Goal: Transaction & Acquisition: Book appointment/travel/reservation

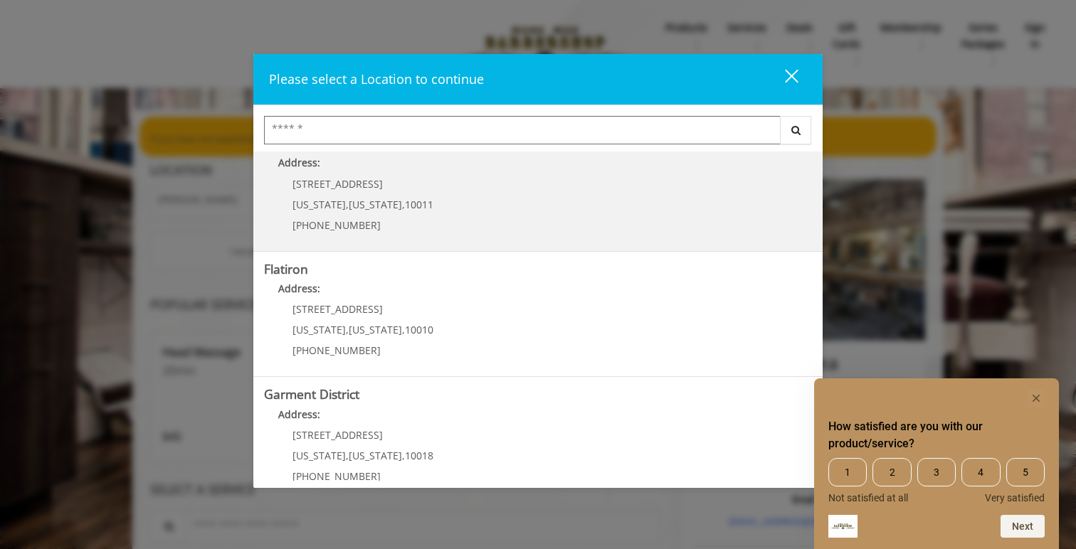
scroll to position [299, 0]
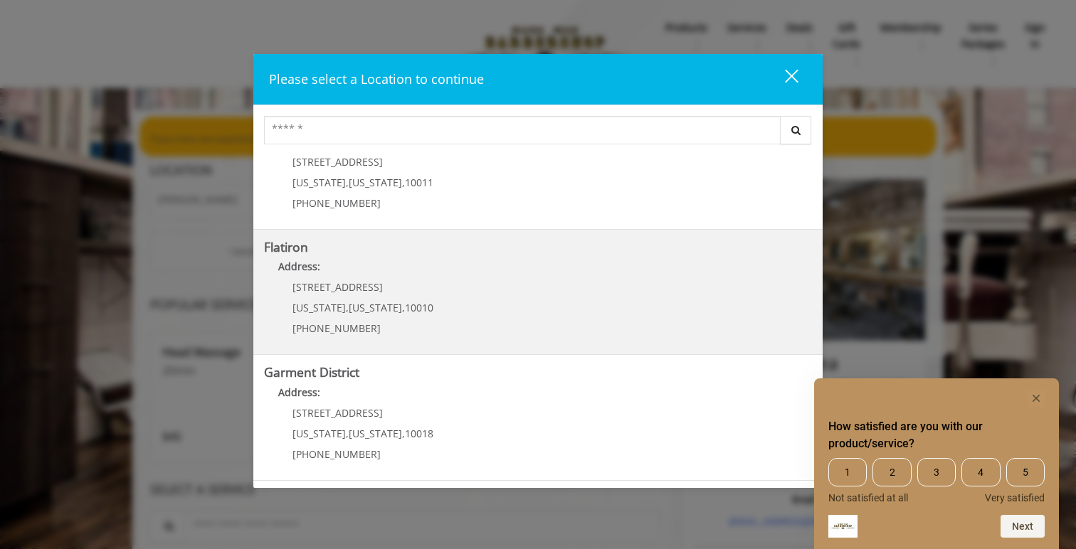
click at [527, 283] on "Flatiron Address: 10 E 23rd St New York , New York , 10010 (917) 475-1765" at bounding box center [538, 293] width 548 height 104
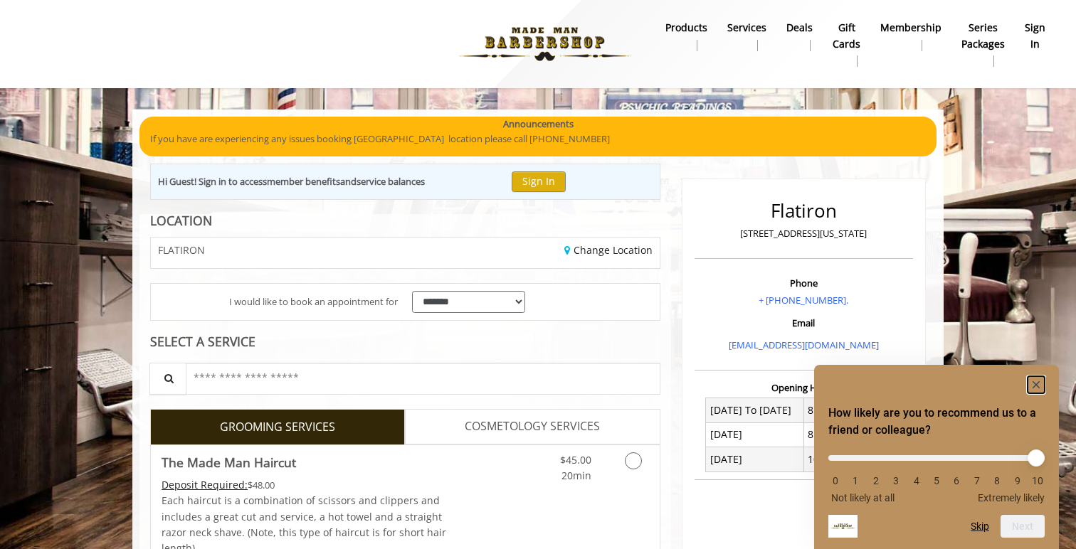
click at [1040, 384] on rect "Hide survey" at bounding box center [1036, 384] width 17 height 17
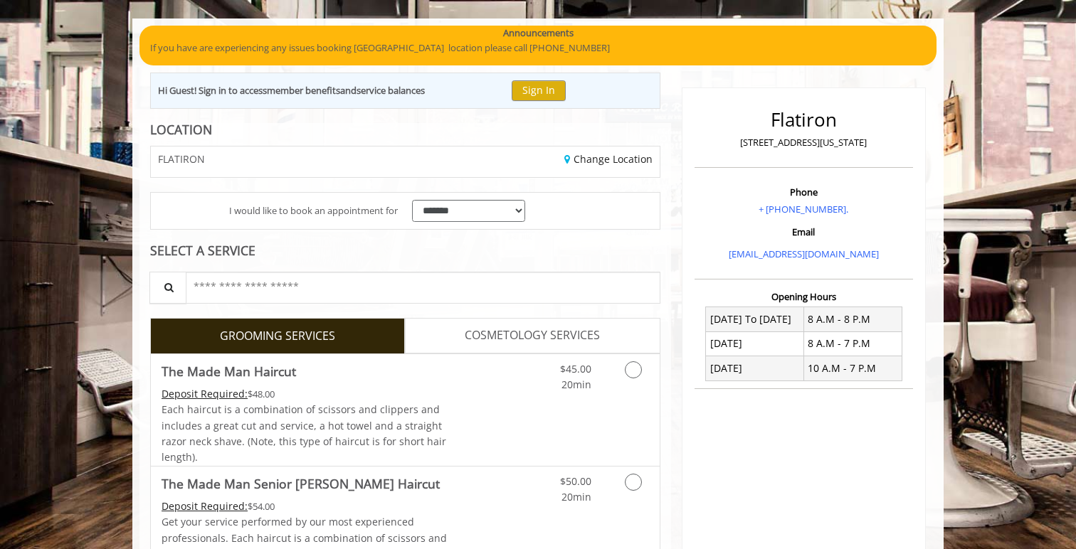
scroll to position [83, 0]
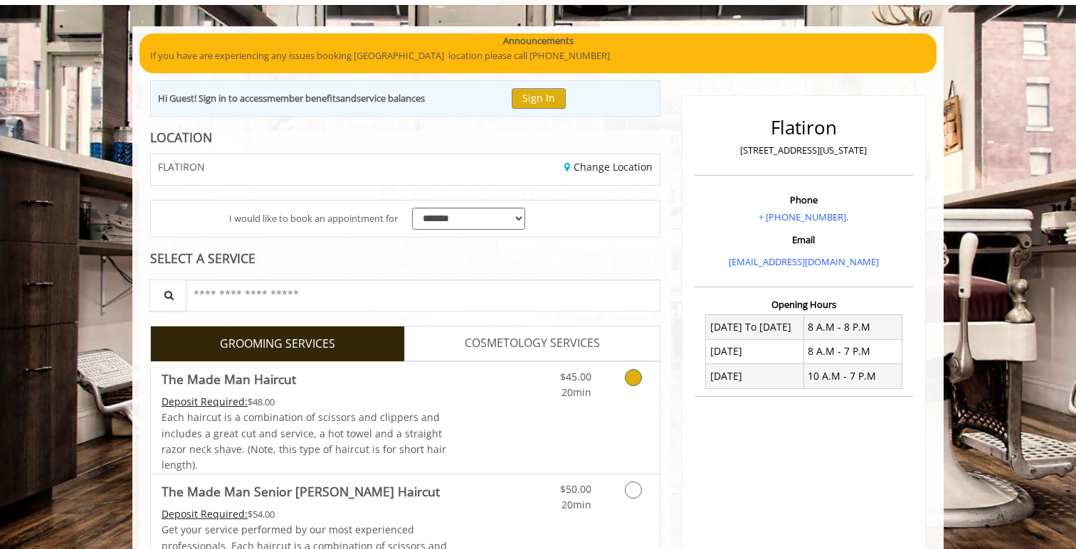
click at [610, 379] on div "Grooming services" at bounding box center [631, 381] width 58 height 39
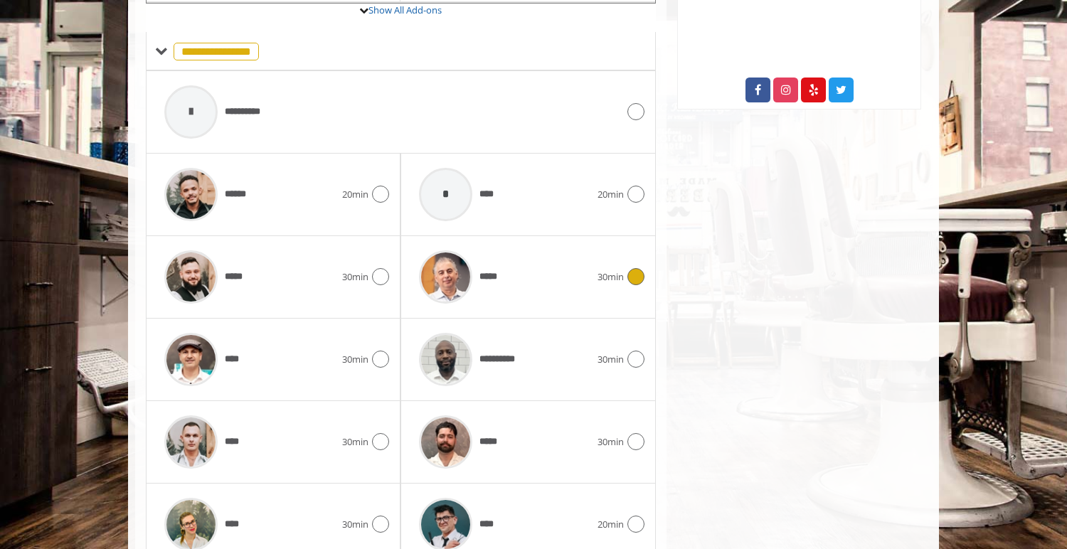
scroll to position [634, 0]
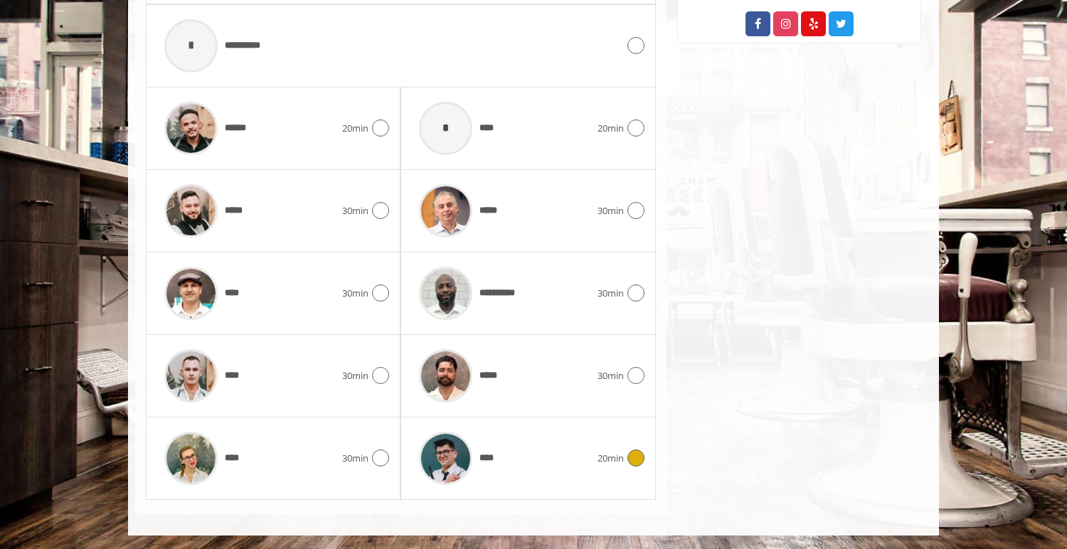
click at [568, 448] on div "****" at bounding box center [504, 459] width 185 height 68
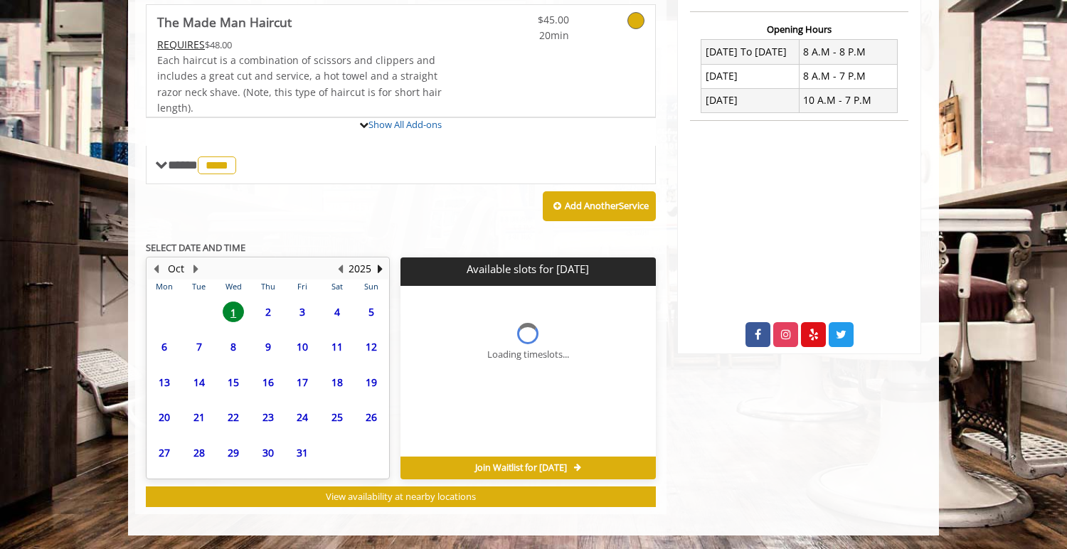
scroll to position [489, 0]
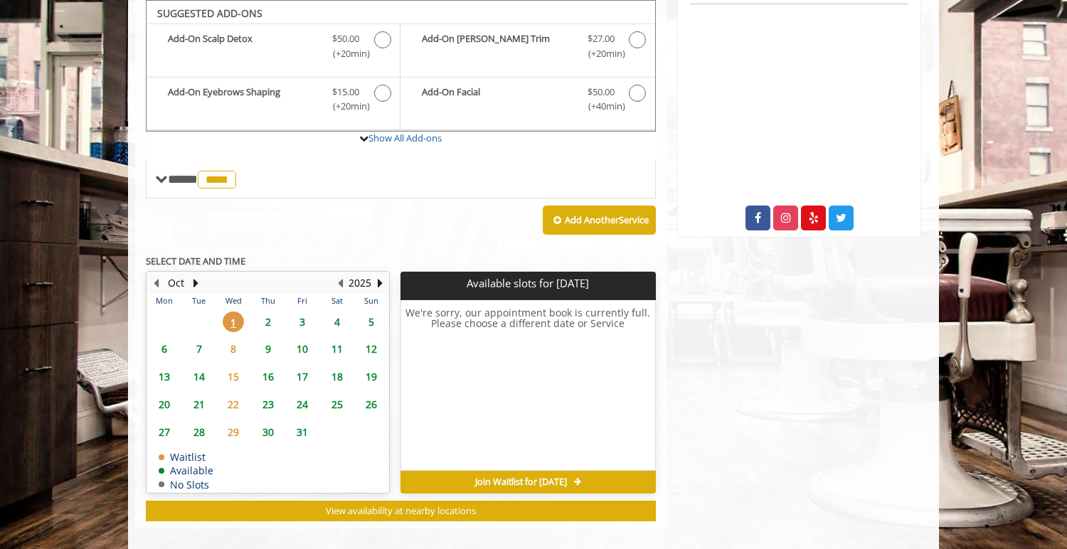
click at [266, 327] on span "2" at bounding box center [268, 322] width 21 height 21
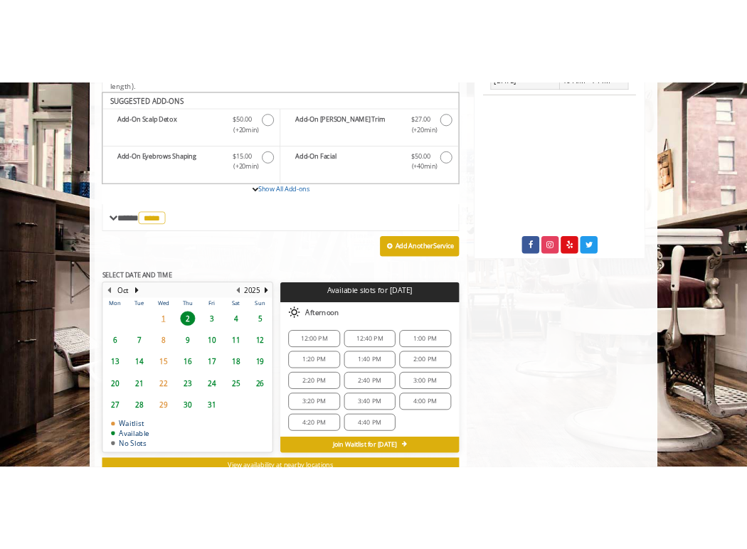
scroll to position [460, 0]
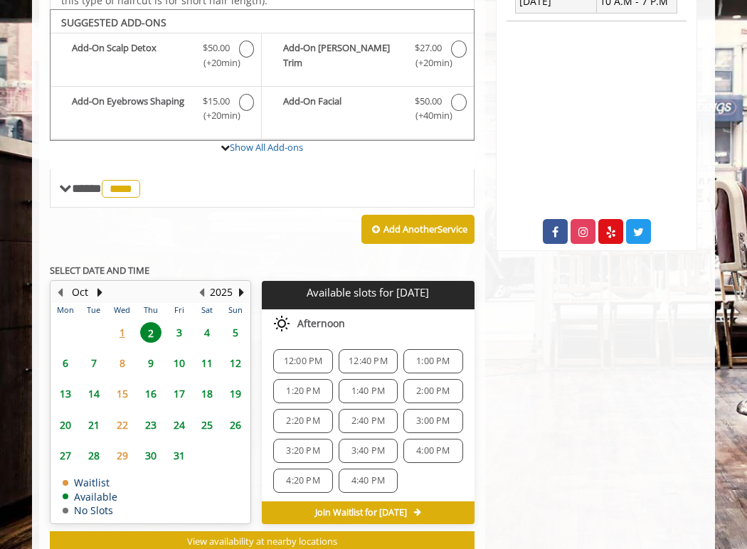
click at [369, 448] on span "3:40 PM" at bounding box center [368, 450] width 33 height 11
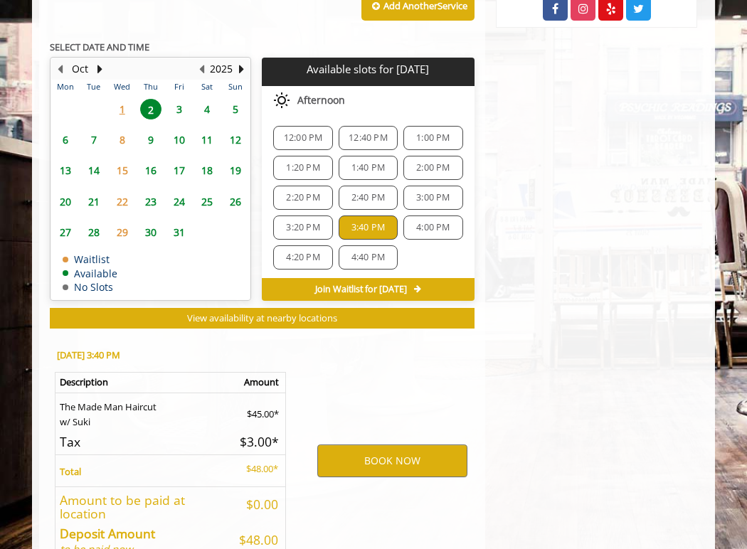
scroll to position [769, 0]
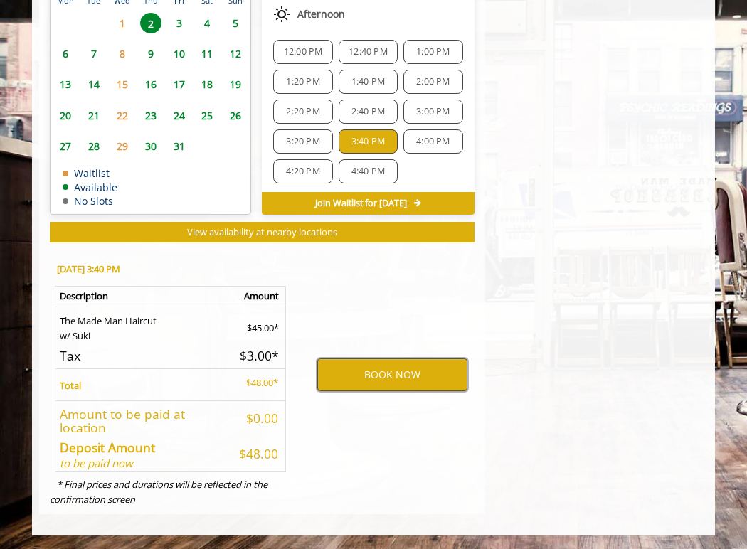
click at [396, 367] on button "BOOK NOW" at bounding box center [392, 375] width 150 height 33
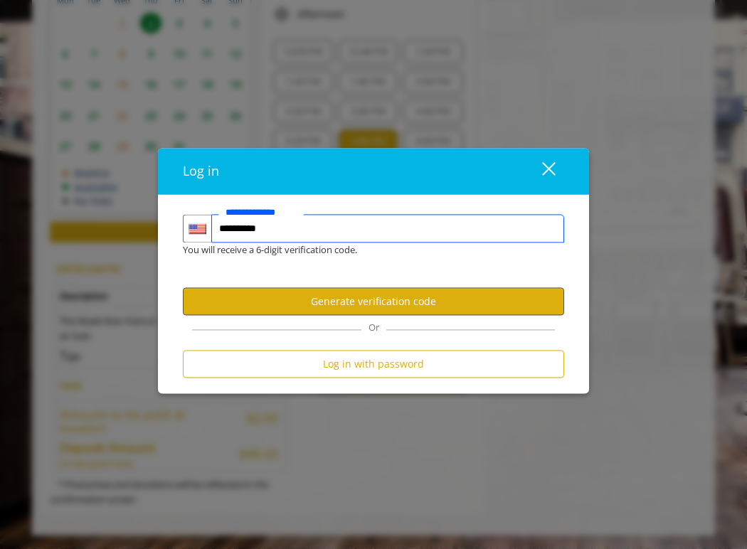
type input "**********"
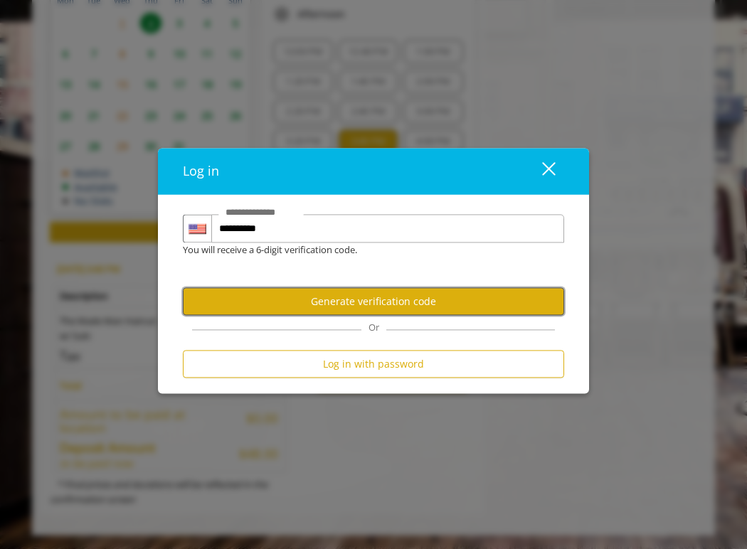
scroll to position [0, 0]
click at [374, 306] on button "Generate verification code" at bounding box center [373, 301] width 381 height 28
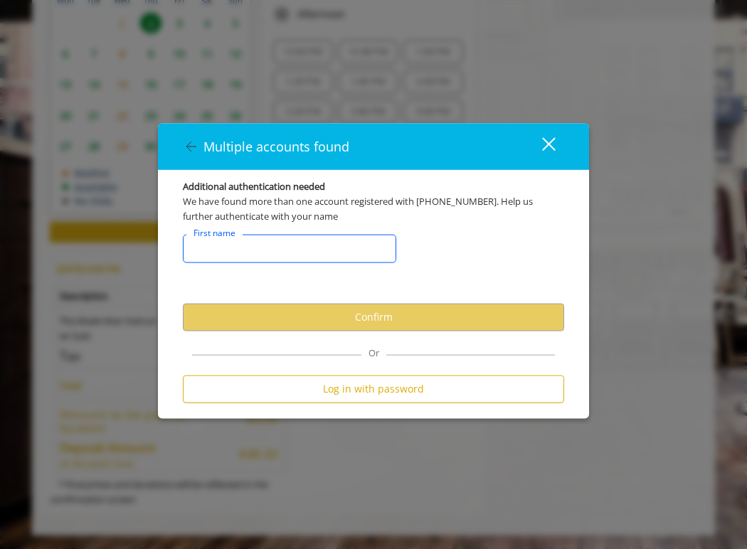
click at [307, 248] on input "FirstNameText" at bounding box center [289, 248] width 213 height 28
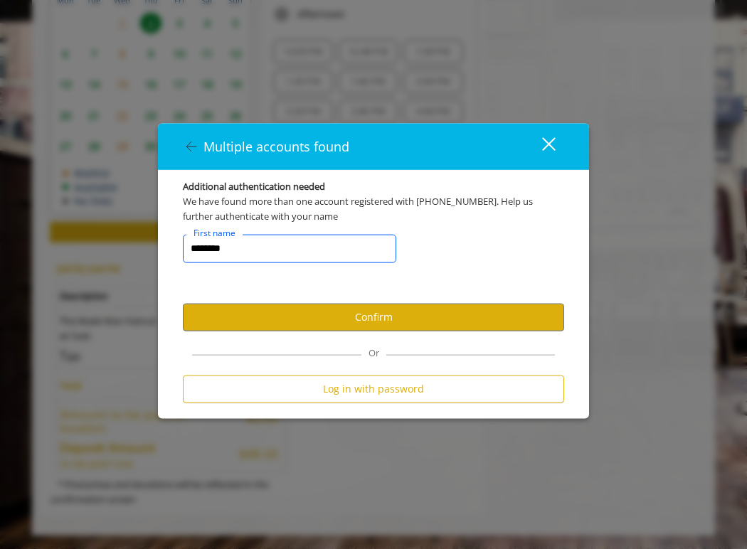
type input "********"
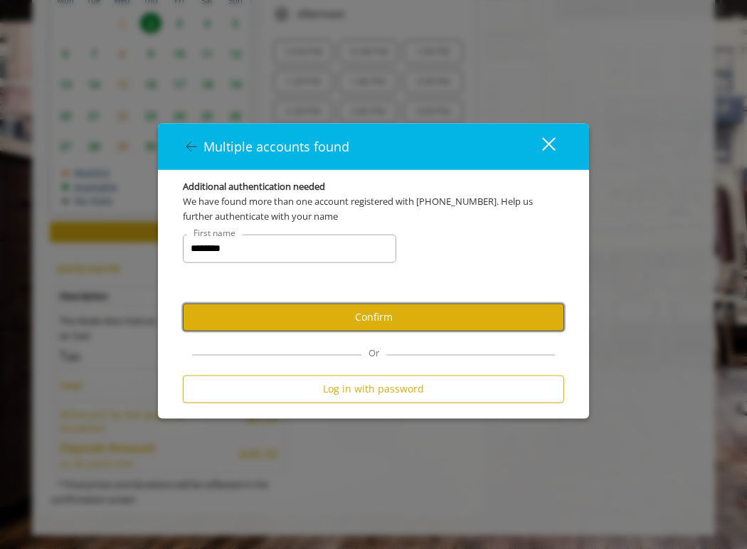
click at [423, 315] on button "Confirm" at bounding box center [373, 317] width 381 height 28
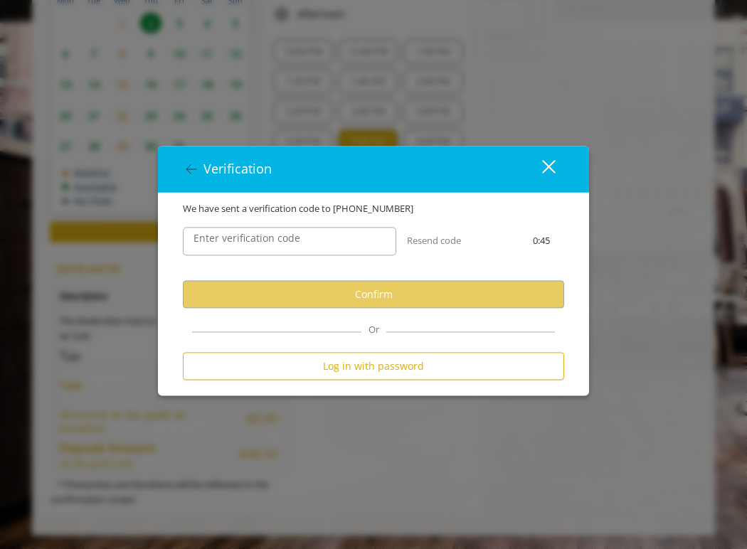
click at [240, 225] on div "Enter verification code" at bounding box center [289, 241] width 235 height 50
click at [240, 238] on label "Enter verification code" at bounding box center [246, 239] width 121 height 16
click at [240, 238] on input "Enter verification code" at bounding box center [289, 241] width 213 height 28
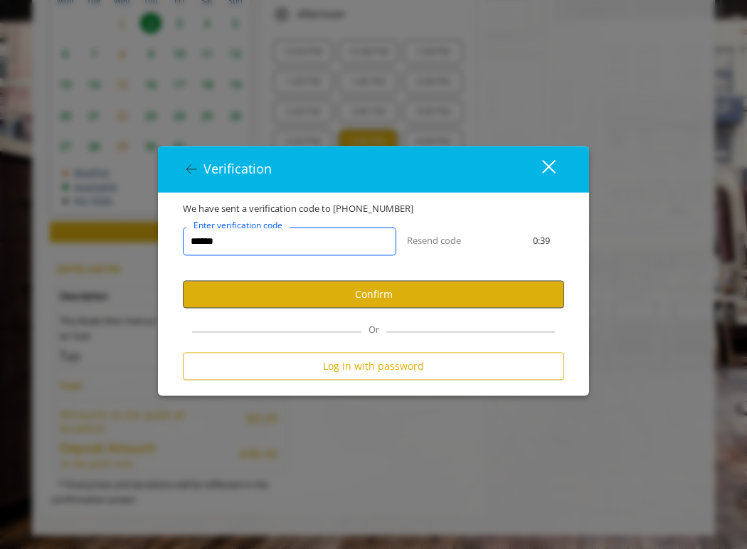
type input "******"
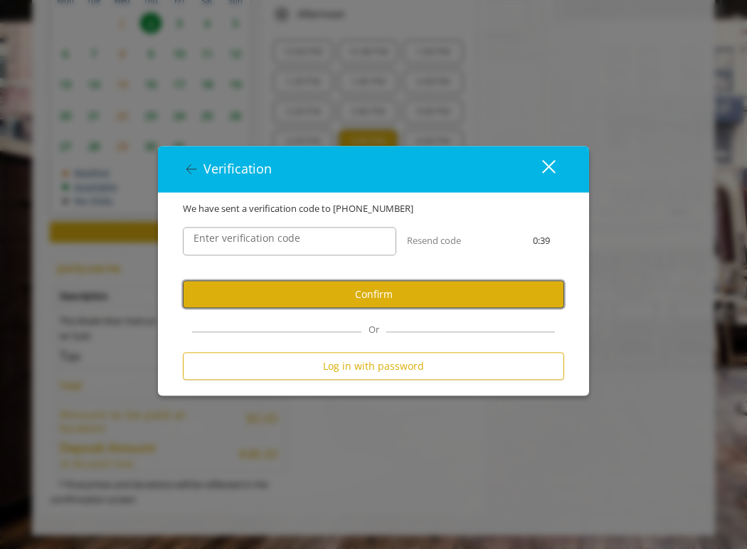
click at [265, 298] on button "Confirm" at bounding box center [373, 294] width 381 height 28
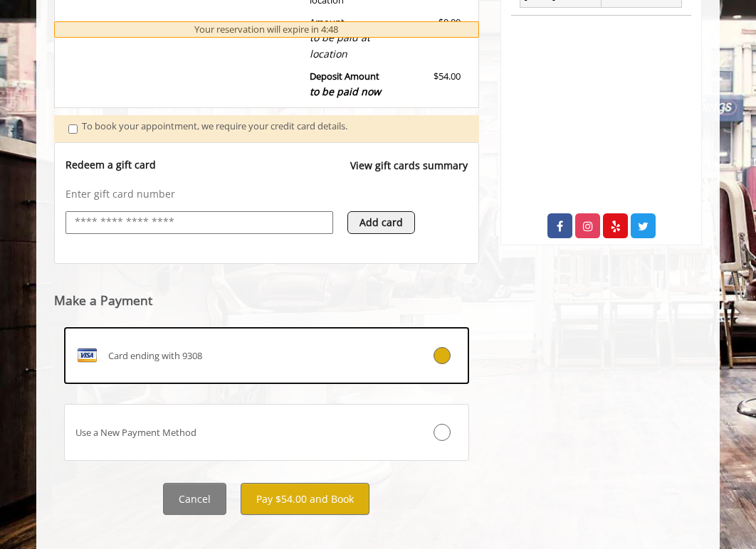
scroll to position [481, 0]
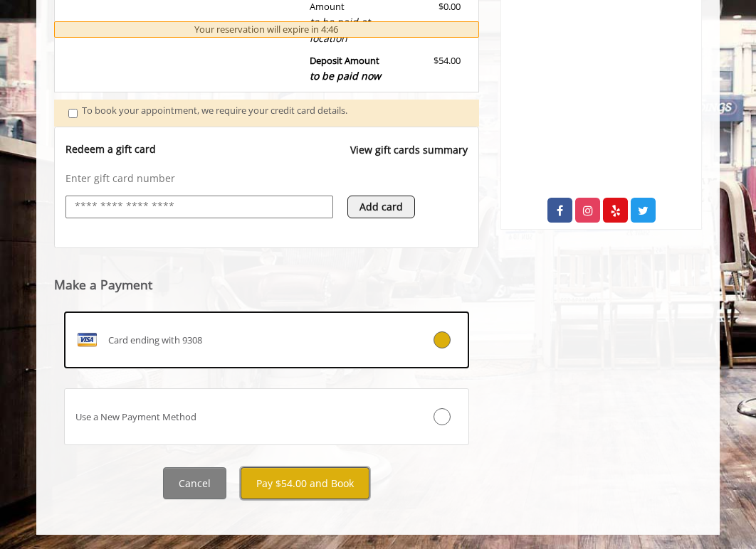
click at [298, 470] on button "Pay $54.00 and Book" at bounding box center [305, 484] width 129 height 32
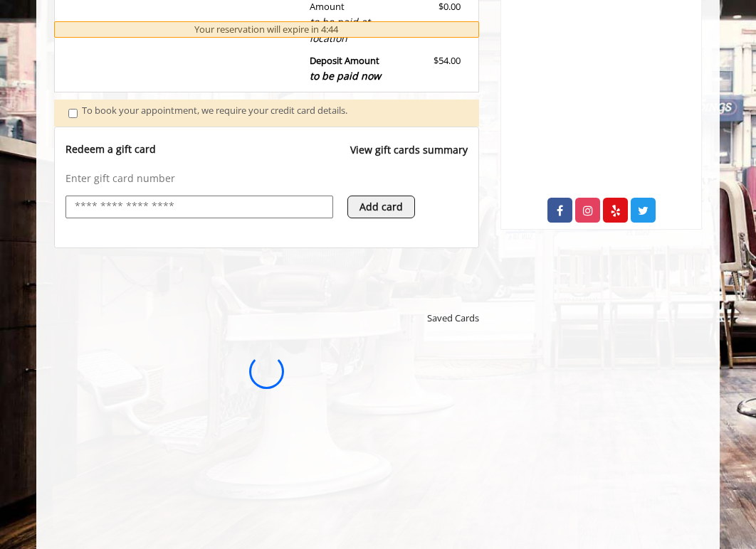
scroll to position [0, 0]
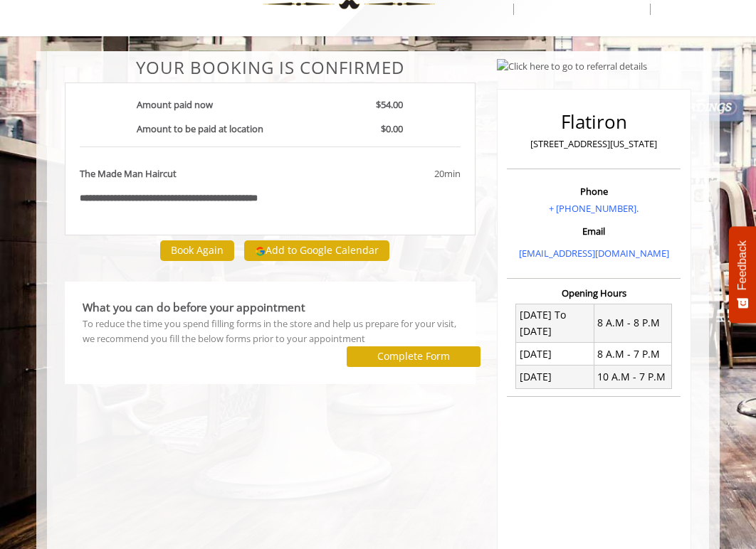
scroll to position [164, 0]
